Goal: Navigation & Orientation: Find specific page/section

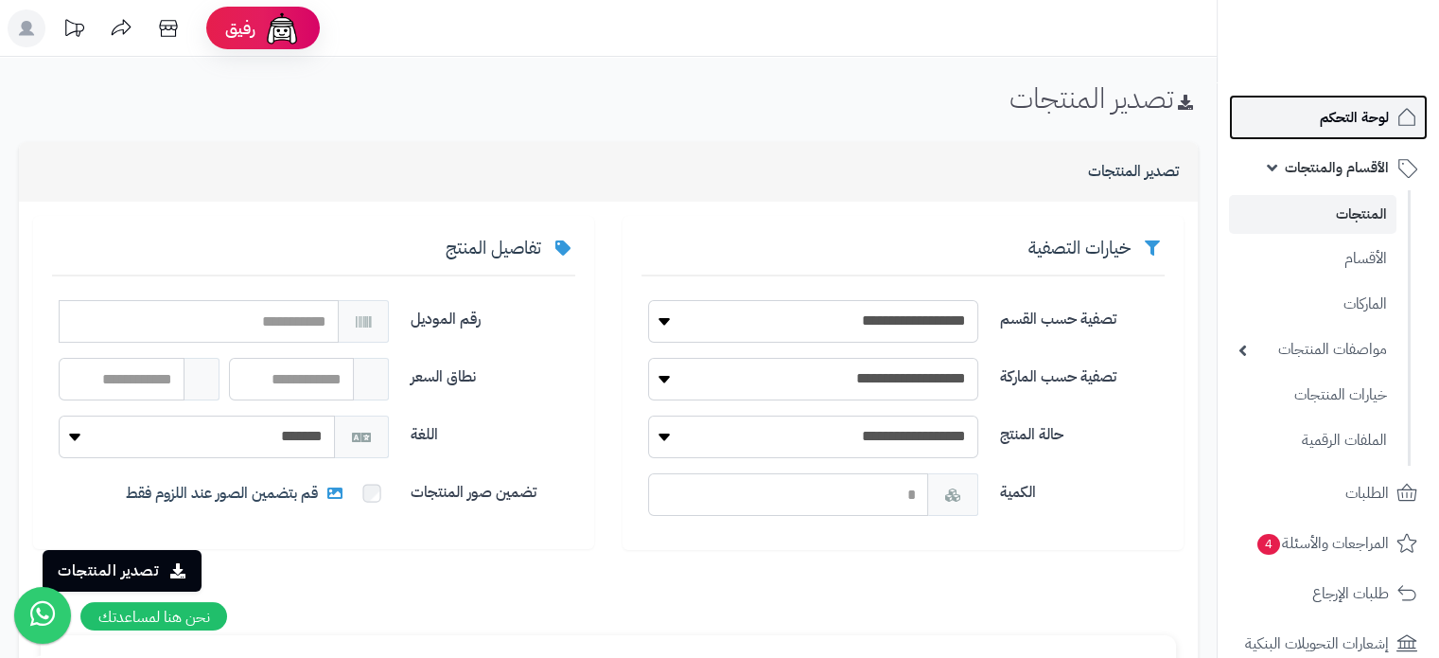
click at [1352, 120] on span "لوحة التحكم" at bounding box center [1354, 117] width 69 height 26
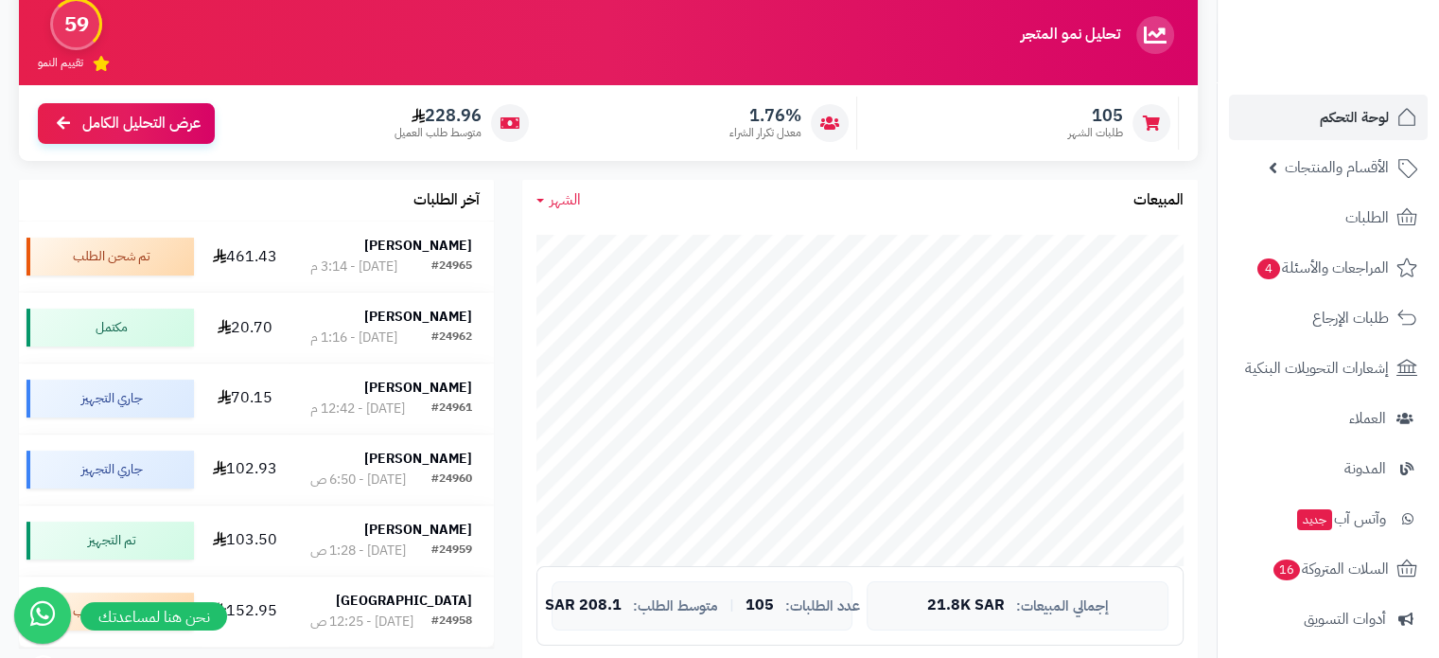
scroll to position [189, 0]
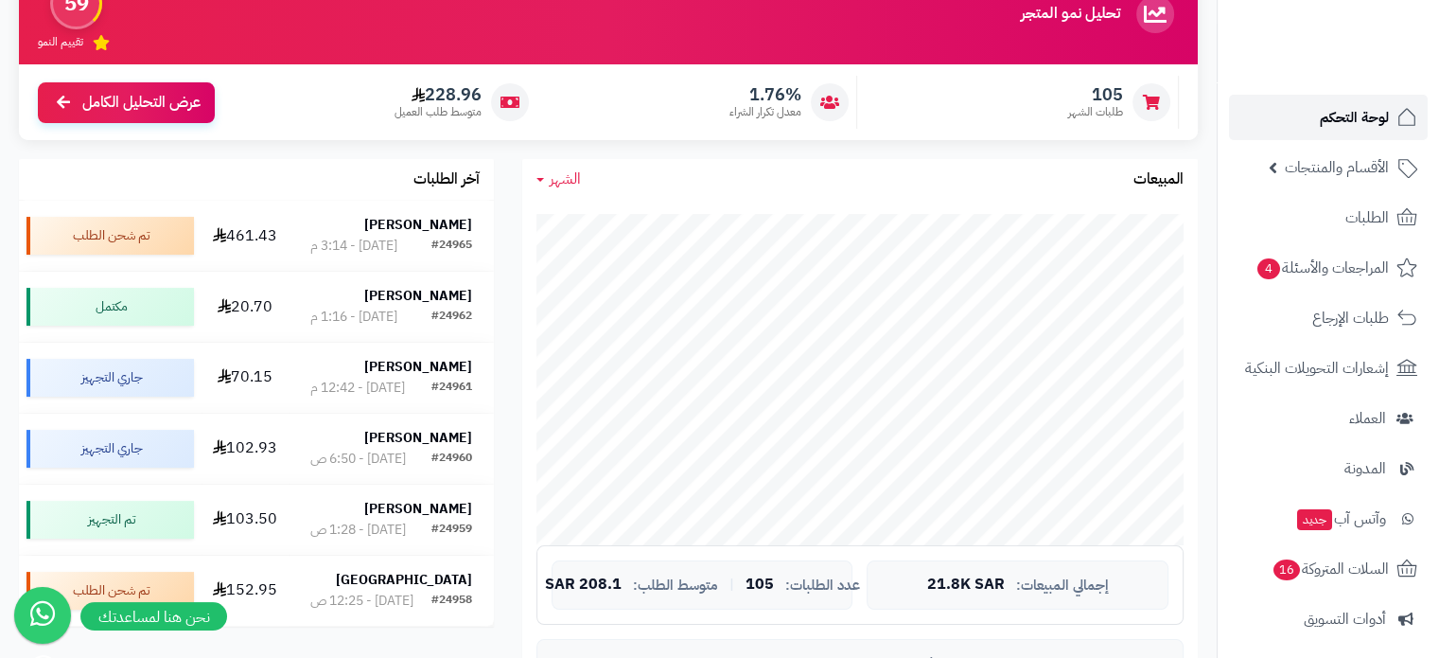
click at [1346, 107] on span "لوحة التحكم" at bounding box center [1354, 117] width 69 height 26
